Goal: Check status

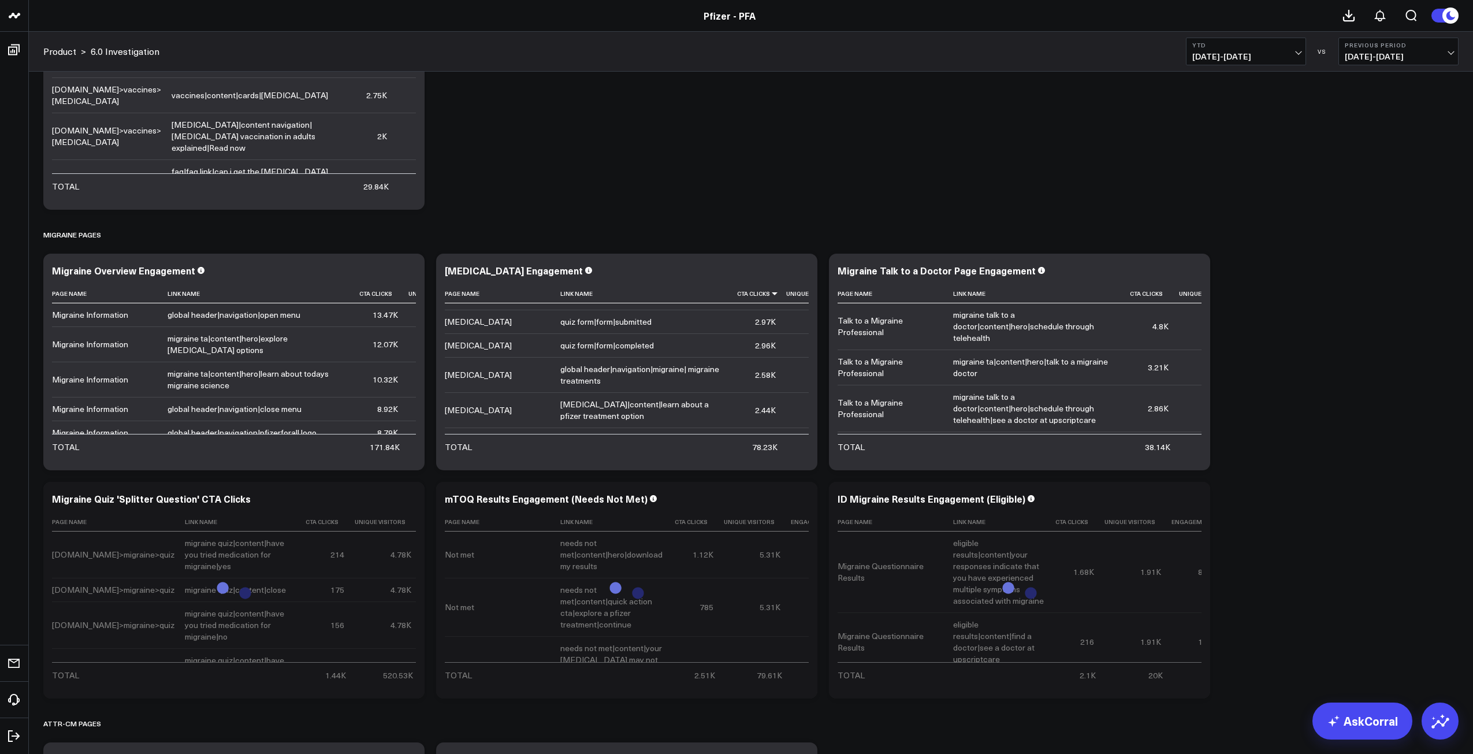
scroll to position [1849, 0]
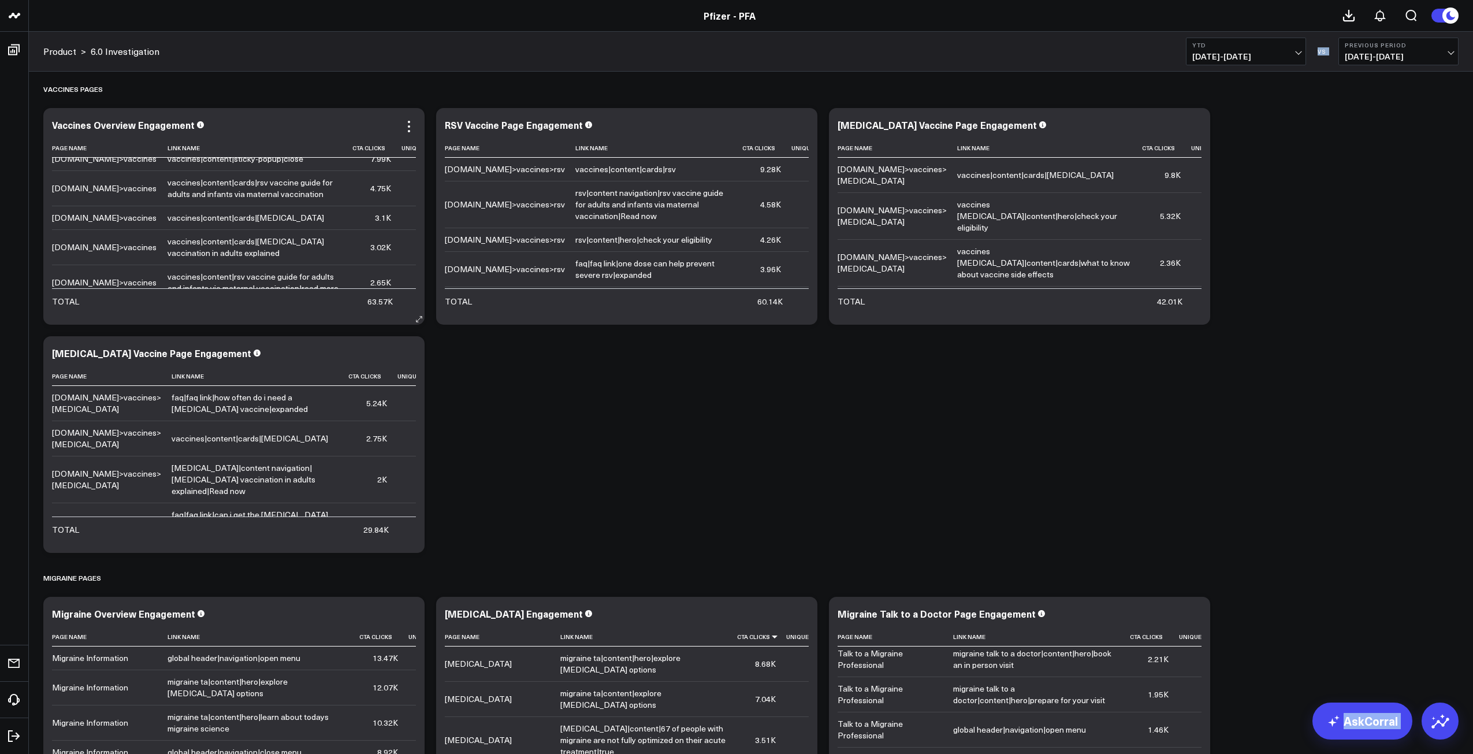
scroll to position [0, 0]
click at [296, 545] on div "[MEDICAL_DATA] Vaccine Page Engagement Page Name Link Name Cta Clicks Unique Vi…" at bounding box center [233, 444] width 381 height 217
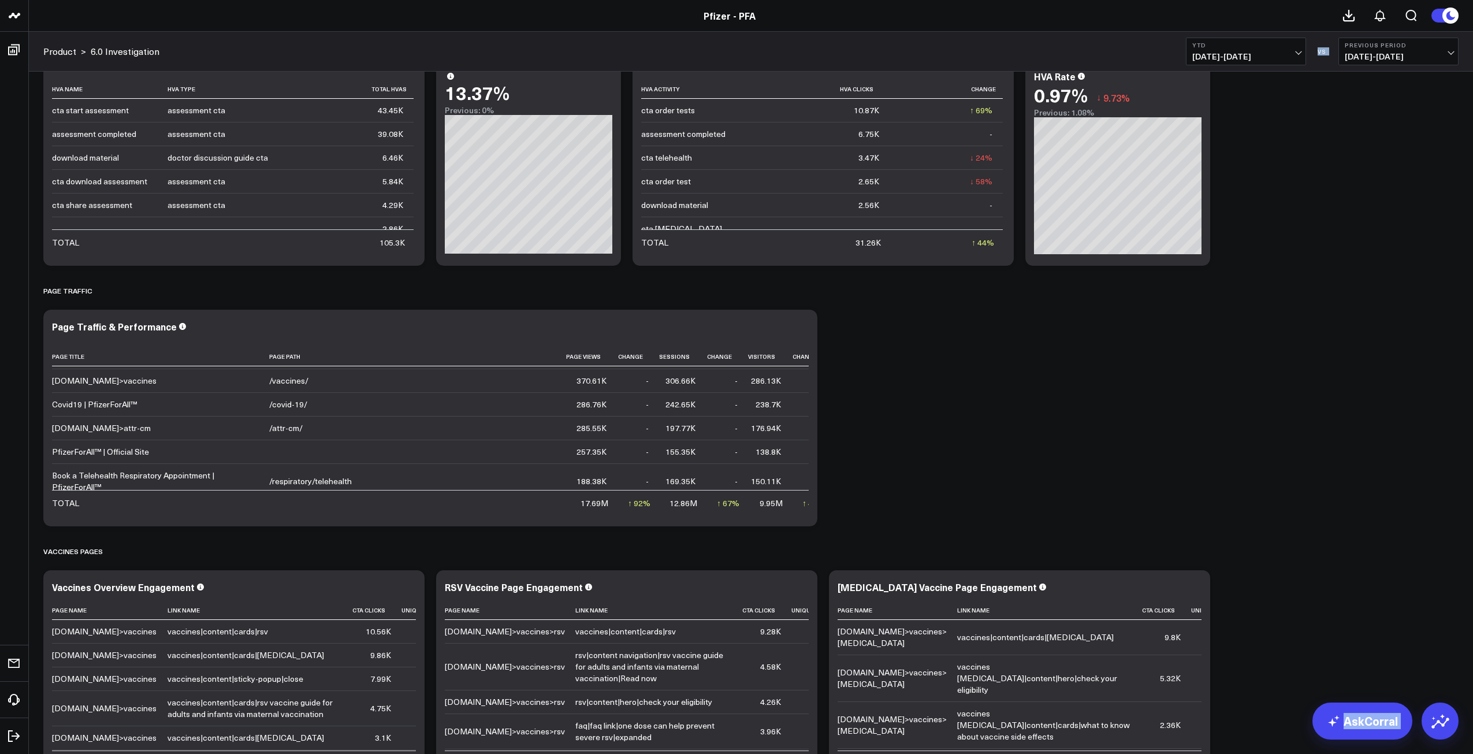
scroll to position [58, 0]
